Goal: Task Accomplishment & Management: Manage account settings

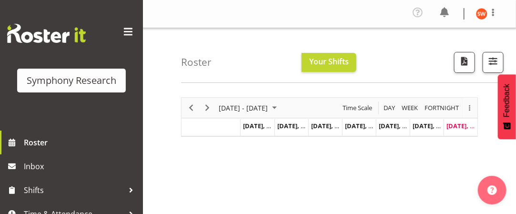
scroll to position [36, 0]
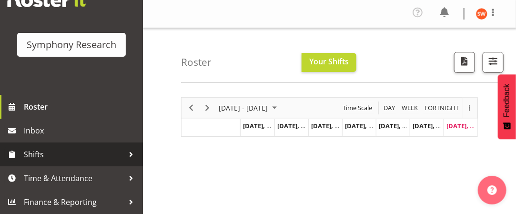
click at [50, 159] on span "Shifts" at bounding box center [74, 154] width 100 height 14
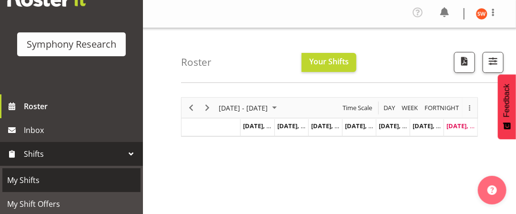
click at [33, 181] on span "My Shifts" at bounding box center [71, 180] width 129 height 14
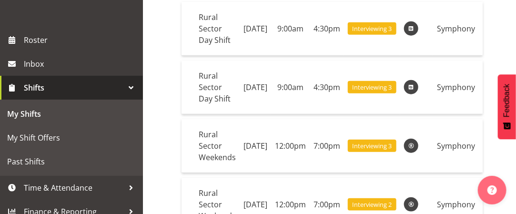
scroll to position [103, 0]
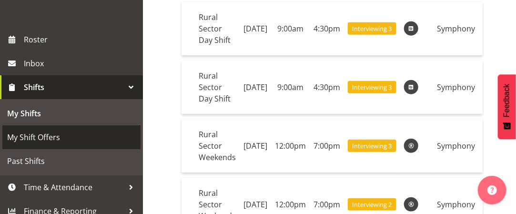
click at [40, 139] on span "My Shift Offers" at bounding box center [71, 137] width 129 height 14
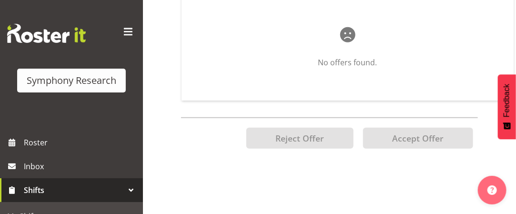
scroll to position [132, 0]
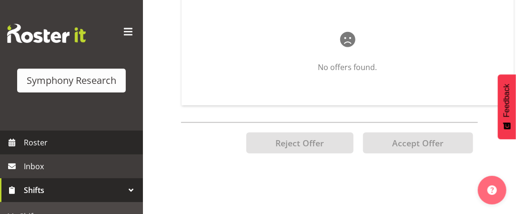
click at [25, 141] on span "Roster" at bounding box center [81, 142] width 114 height 14
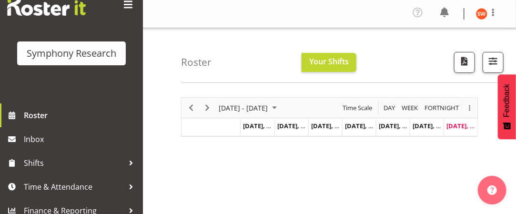
scroll to position [36, 0]
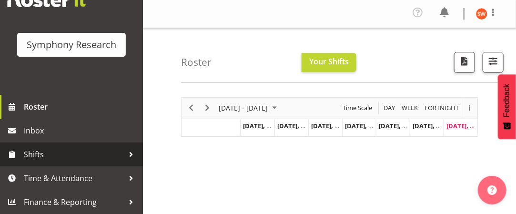
click at [48, 156] on span "Shifts" at bounding box center [74, 154] width 100 height 14
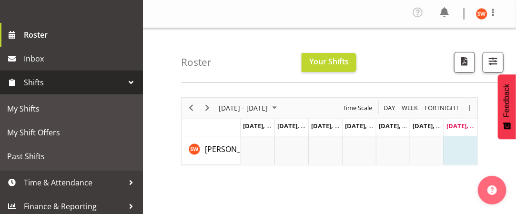
scroll to position [112, 0]
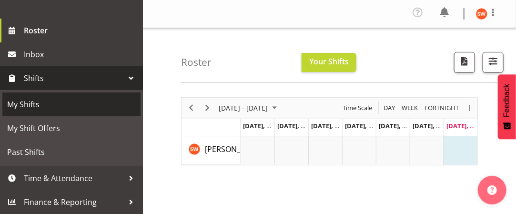
click at [26, 104] on span "My Shifts" at bounding box center [71, 104] width 129 height 14
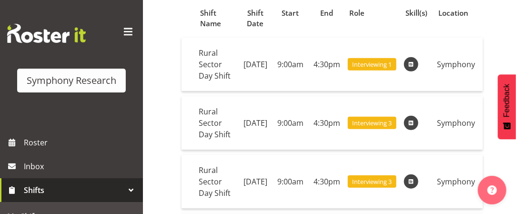
scroll to position [101, 0]
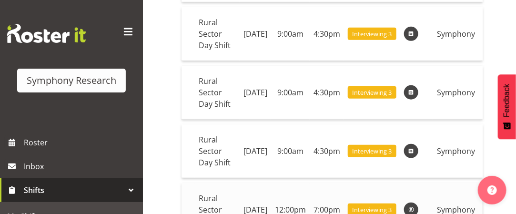
drag, startPoint x: 302, startPoint y: 211, endPoint x: 386, endPoint y: 210, distance: 84.3
click at [386, 210] on tbody "Rural Sector Day Shift [DATE] 9:00am 4:30pm Interviewing 1 Symphony Rural Secto…" at bounding box center [331, 122] width 301 height 346
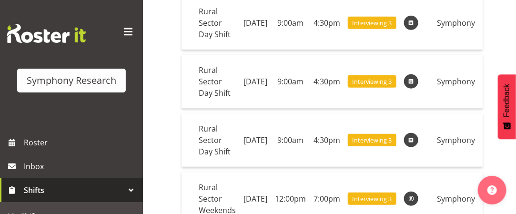
click at [160, 144] on div "Your Shifts All Locations Do Not Use MM Symphony Day Week Month All Apply Shift…" at bounding box center [329, 83] width 373 height 511
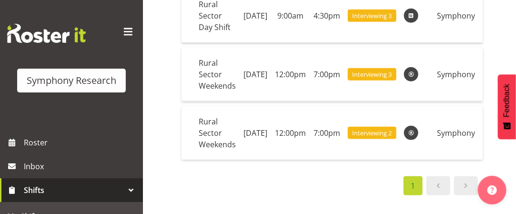
scroll to position [329, 0]
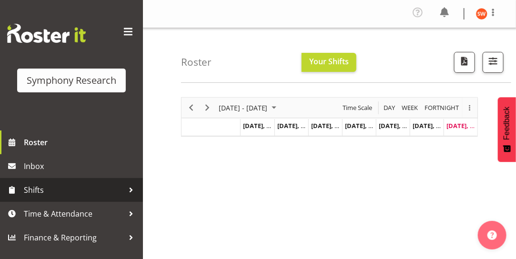
click at [40, 190] on span "Shifts" at bounding box center [74, 190] width 100 height 14
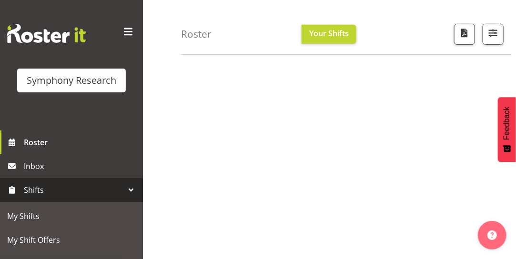
scroll to position [176, 0]
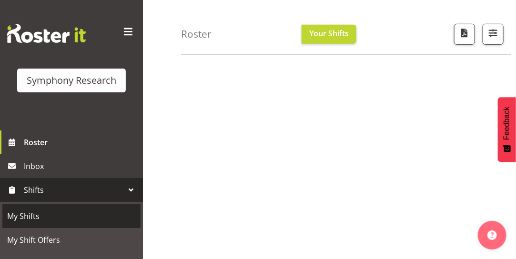
click at [36, 221] on span "My Shifts" at bounding box center [71, 216] width 129 height 14
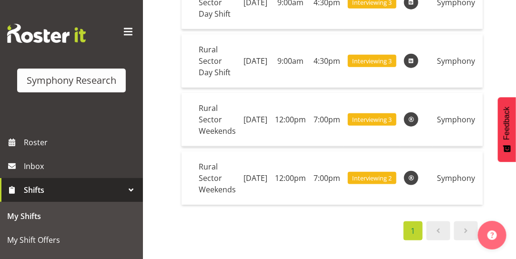
scroll to position [283, 0]
click at [417, 173] on span at bounding box center [410, 177] width 11 height 11
click at [389, 175] on span "Interviewing 2" at bounding box center [372, 178] width 40 height 9
